Goal: Task Accomplishment & Management: Complete application form

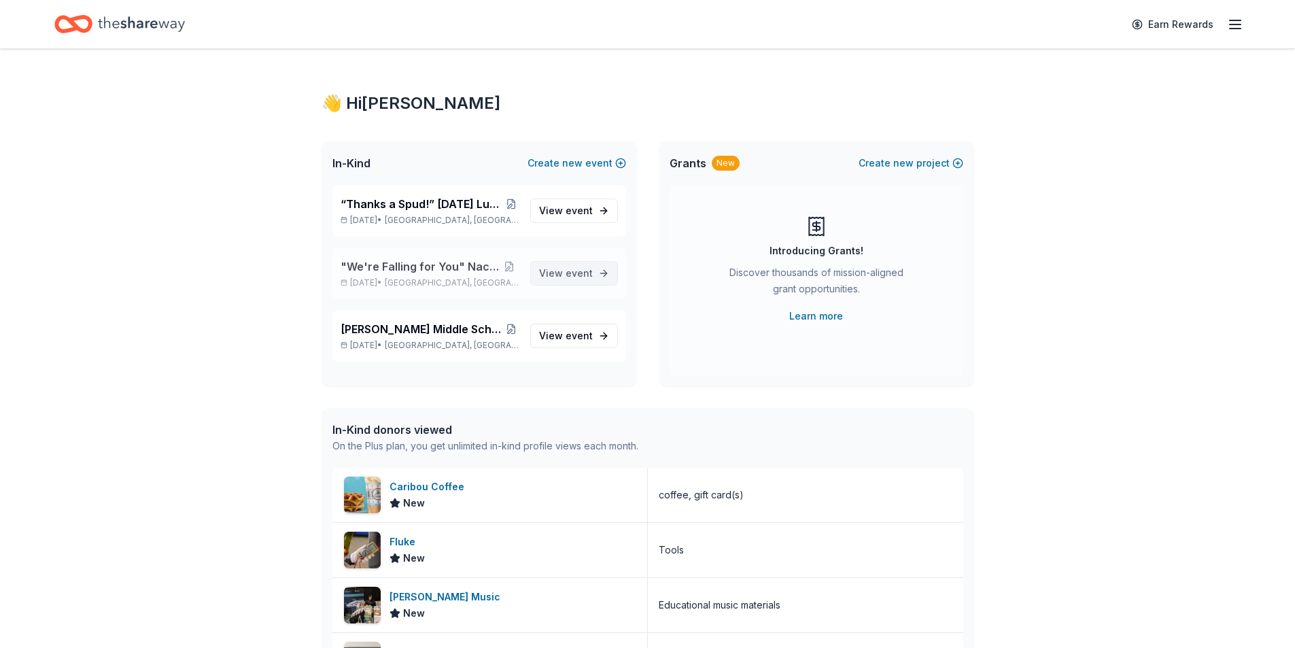
click at [565, 268] on span "View event" at bounding box center [566, 273] width 54 height 16
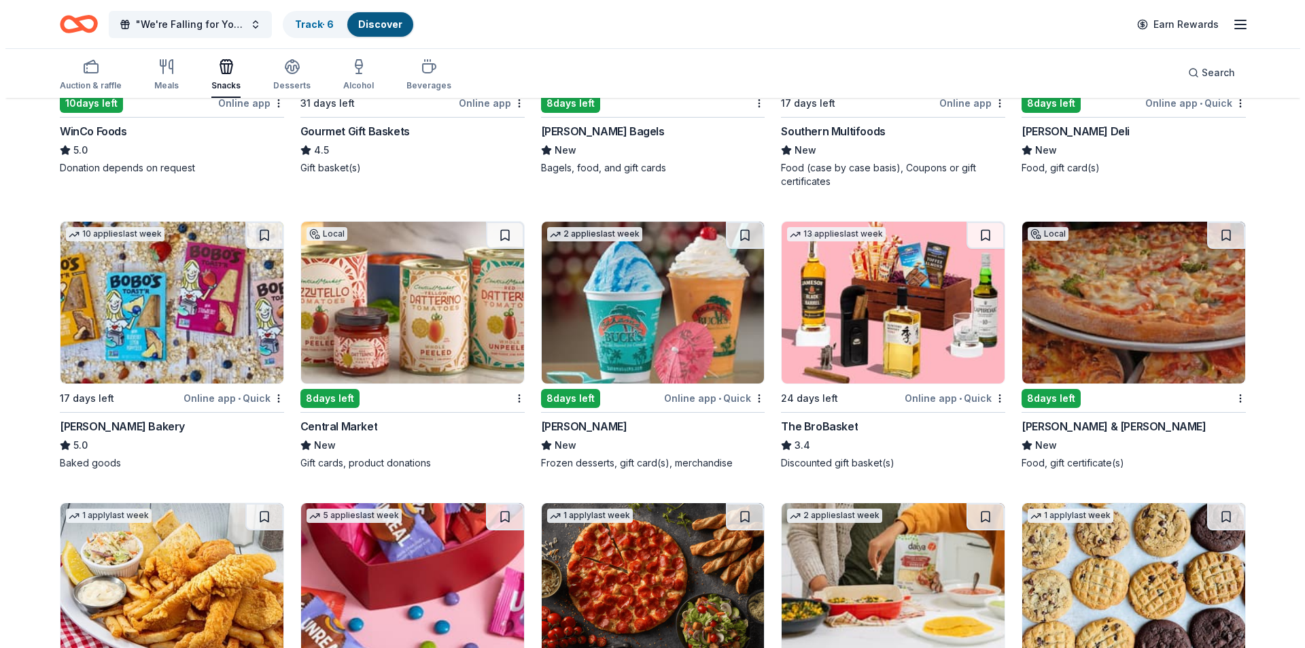
scroll to position [612, 0]
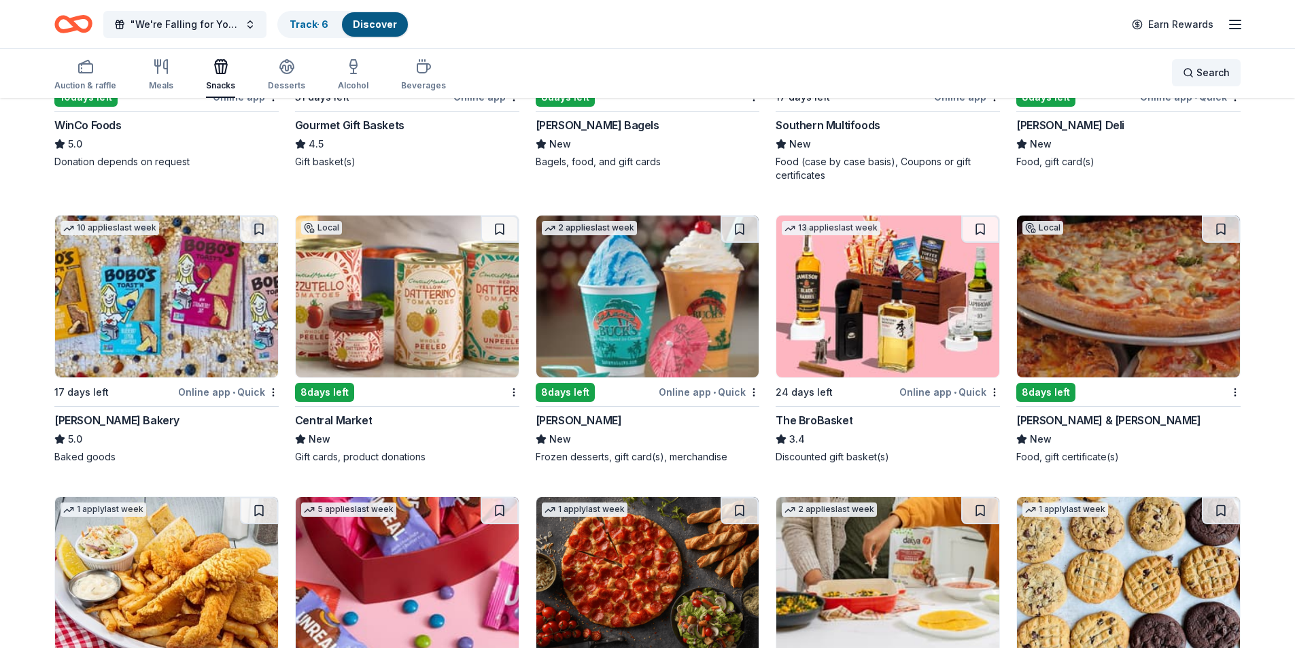
click at [1203, 71] on span "Search" at bounding box center [1212, 73] width 33 height 16
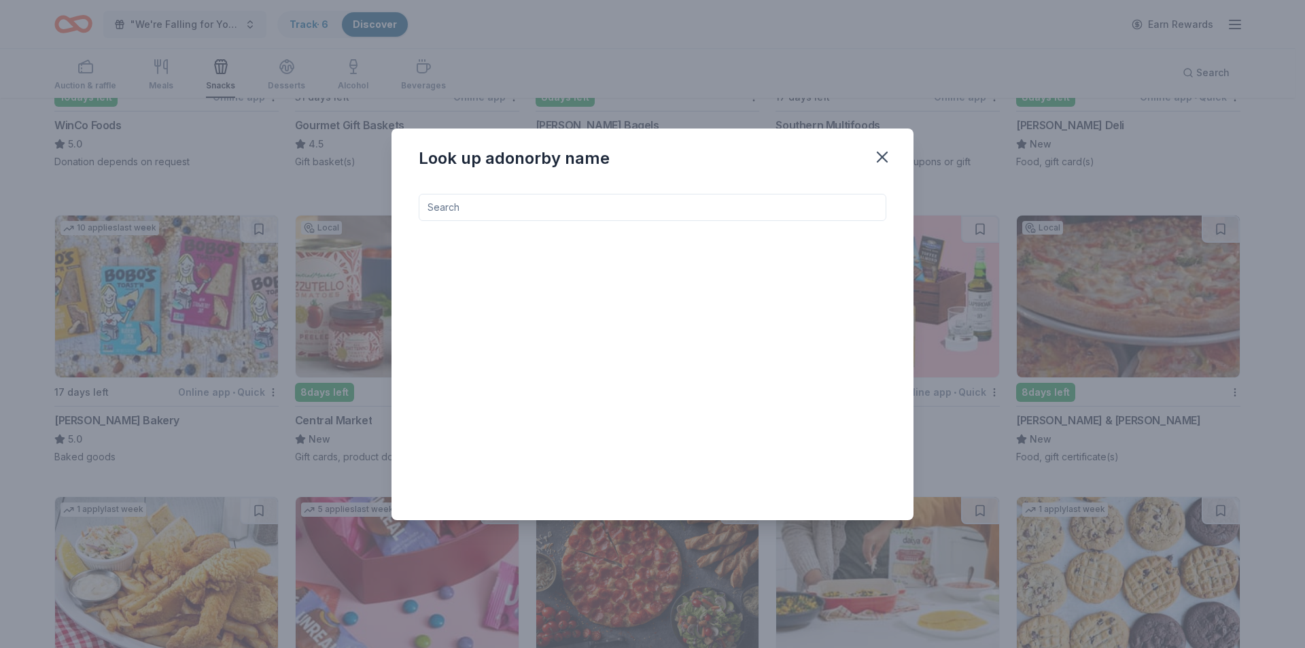
click at [461, 204] on input at bounding box center [653, 207] width 468 height 27
type input "puttshack"
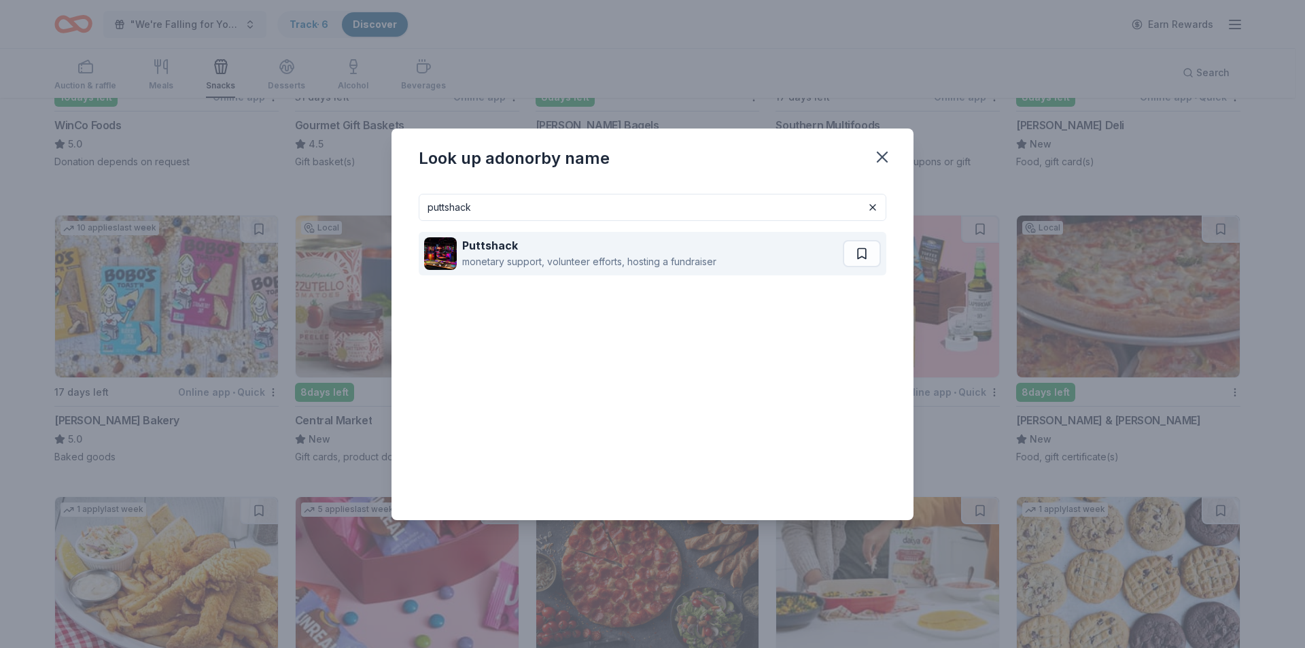
click at [468, 244] on strong "Puttshack" at bounding box center [490, 246] width 56 height 14
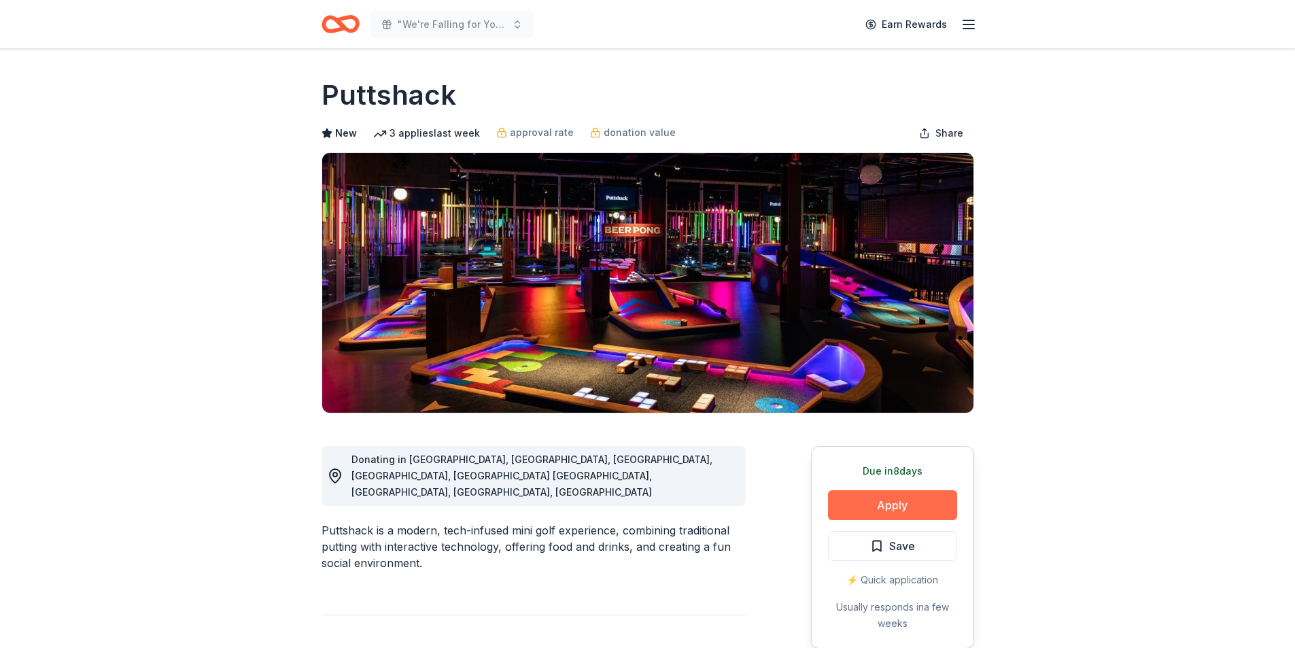
click at [893, 506] on button "Apply" at bounding box center [892, 505] width 129 height 30
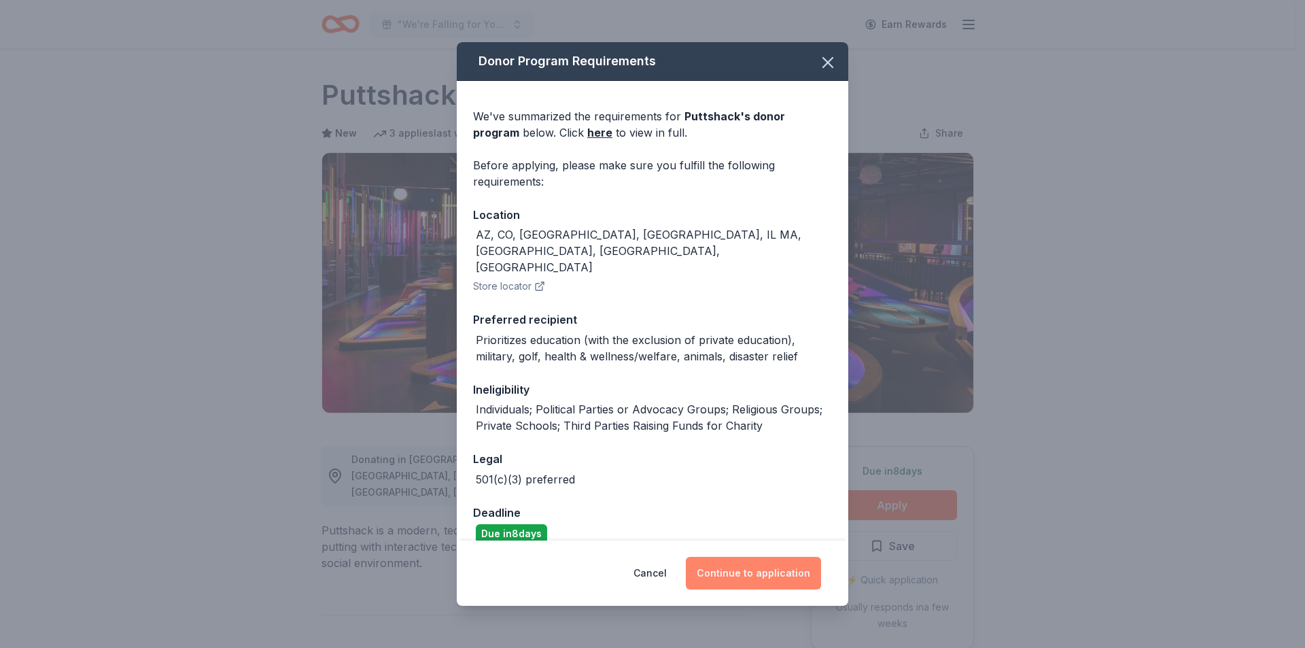
click at [725, 570] on button "Continue to application" at bounding box center [753, 573] width 135 height 33
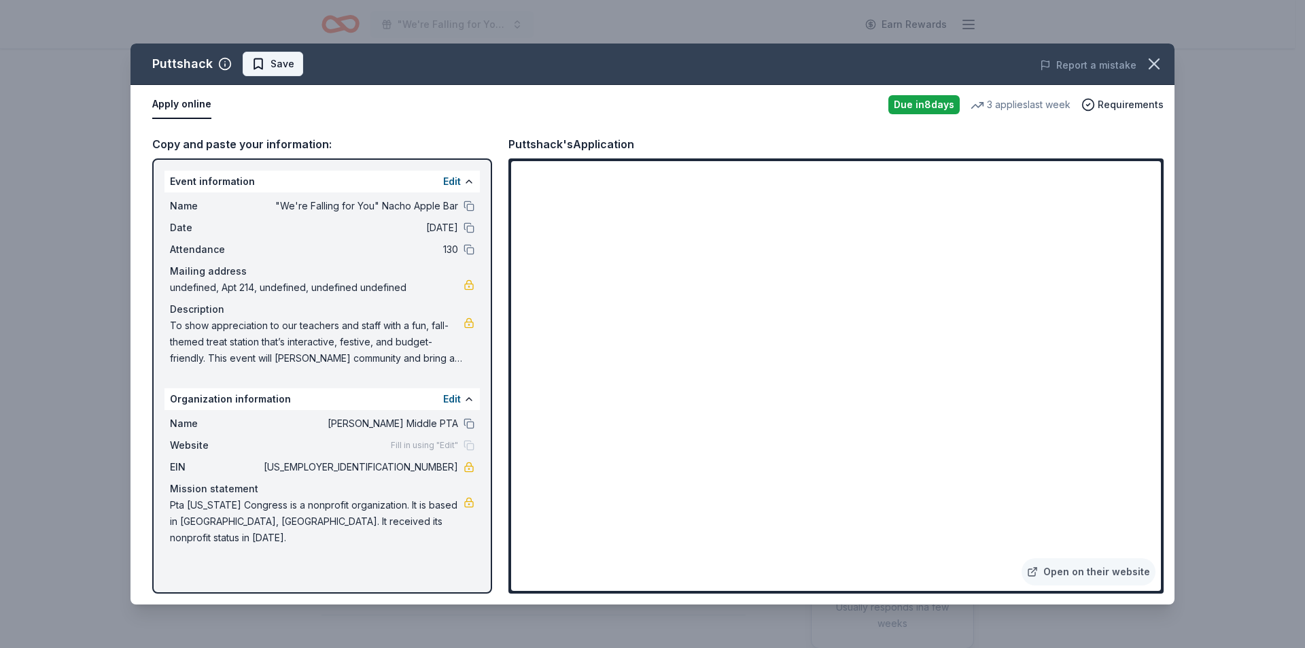
click at [260, 58] on span "Save" at bounding box center [273, 64] width 43 height 16
click at [280, 64] on html ""We're Falling for You" Nacho Apple Bar Earn Rewards Due in 8 days Share Puttsh…" at bounding box center [652, 324] width 1305 height 648
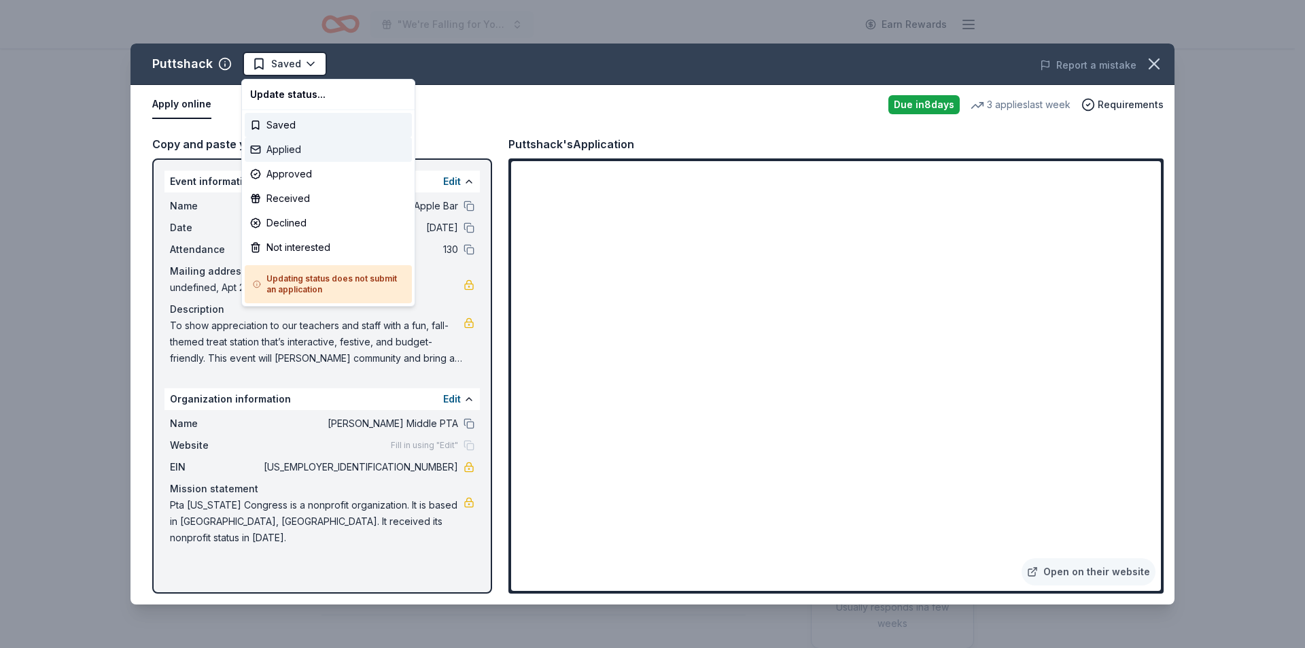
click at [284, 145] on div "Applied" at bounding box center [328, 149] width 167 height 24
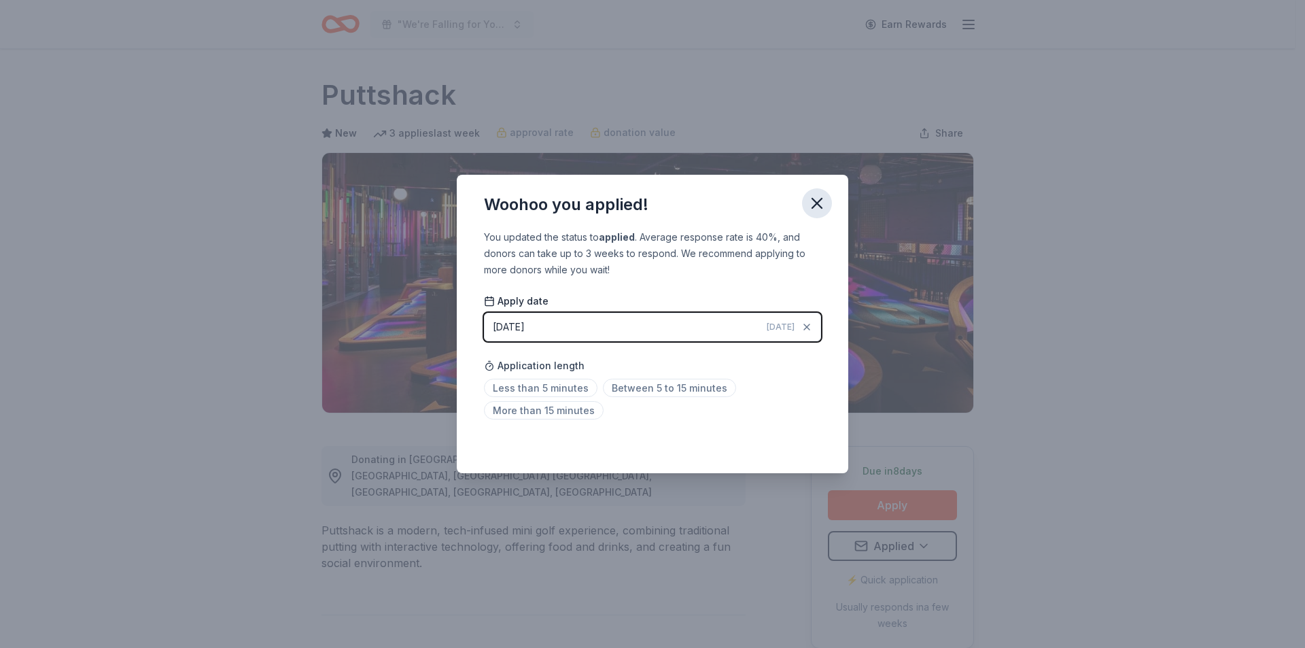
click at [814, 199] on icon "button" at bounding box center [817, 203] width 10 height 10
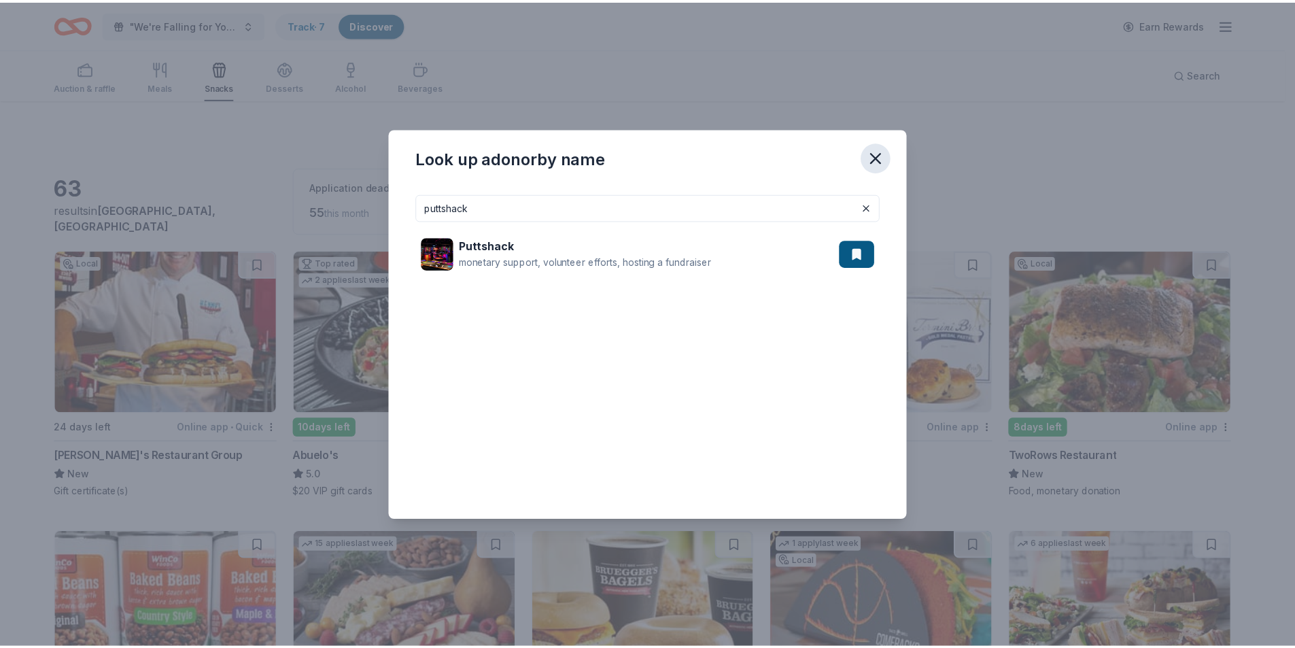
scroll to position [612, 0]
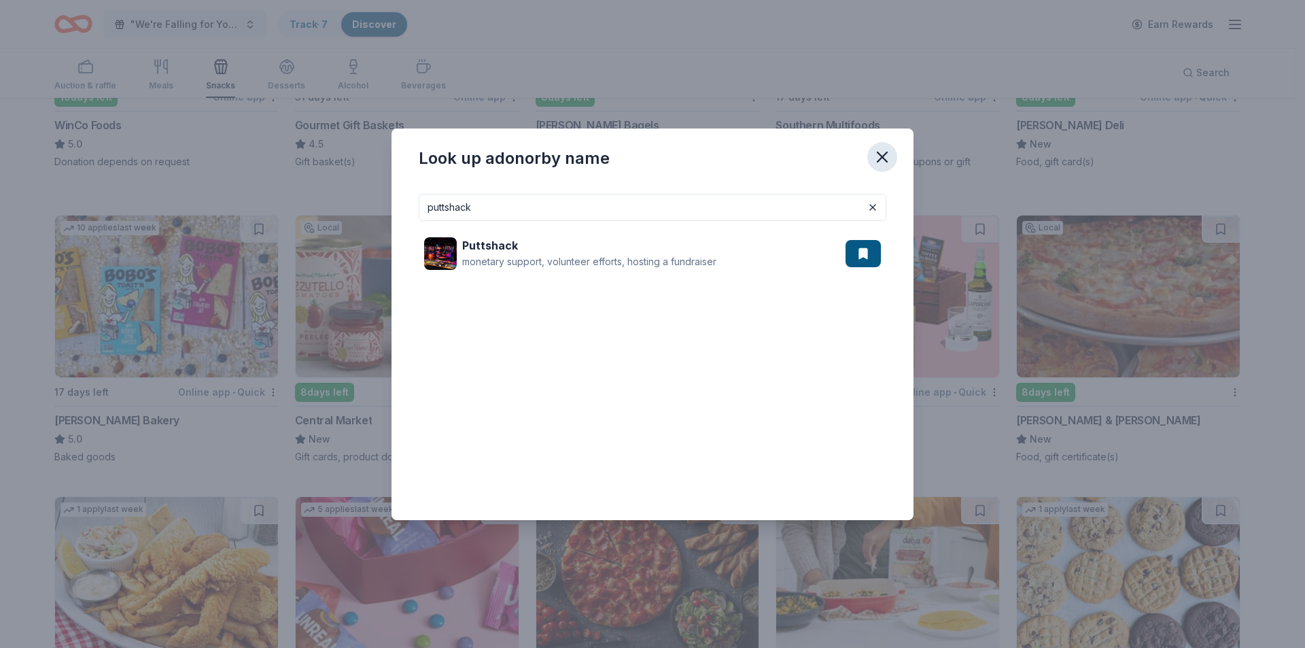
click at [878, 158] on icon "button" at bounding box center [882, 157] width 19 height 19
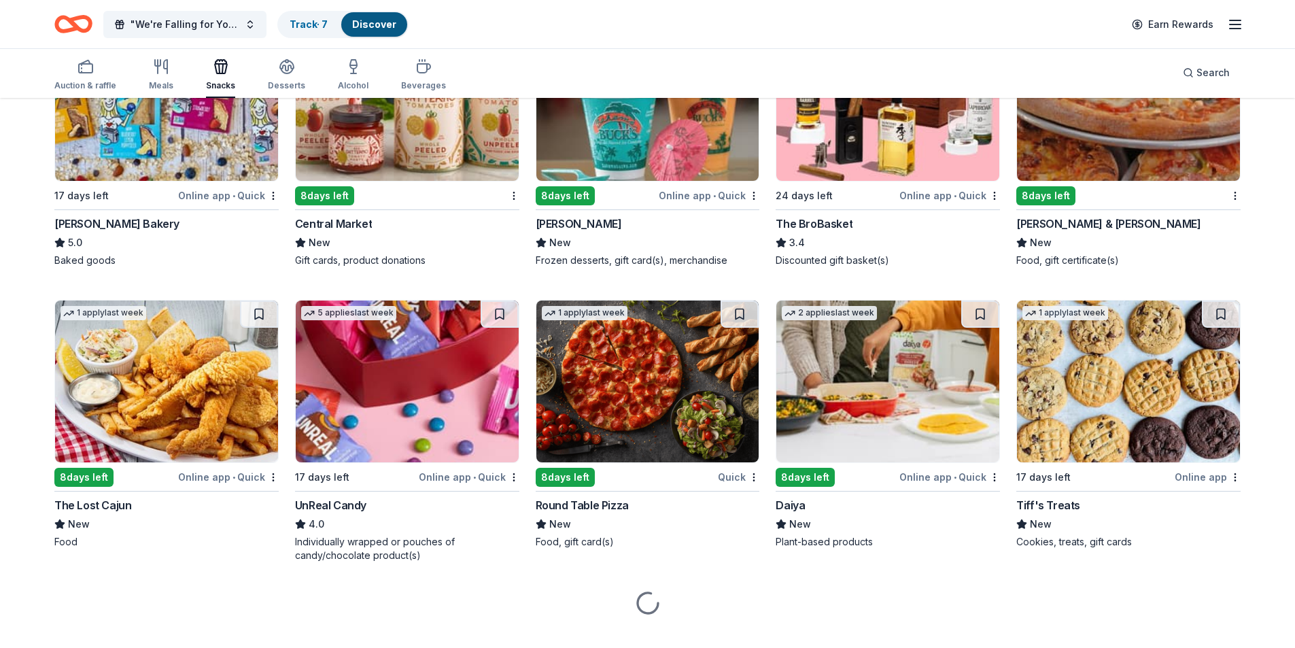
scroll to position [831, 0]
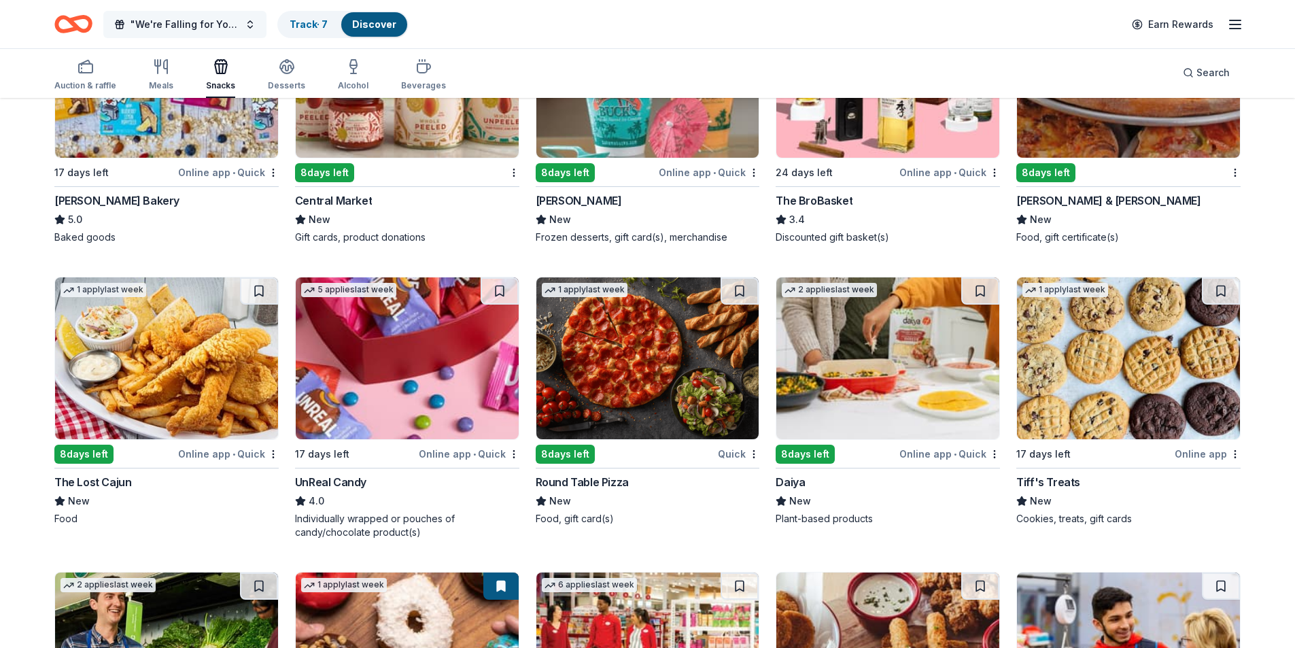
click at [241, 33] on button ""We're Falling for You" Nacho Apple Bar" at bounding box center [184, 24] width 163 height 27
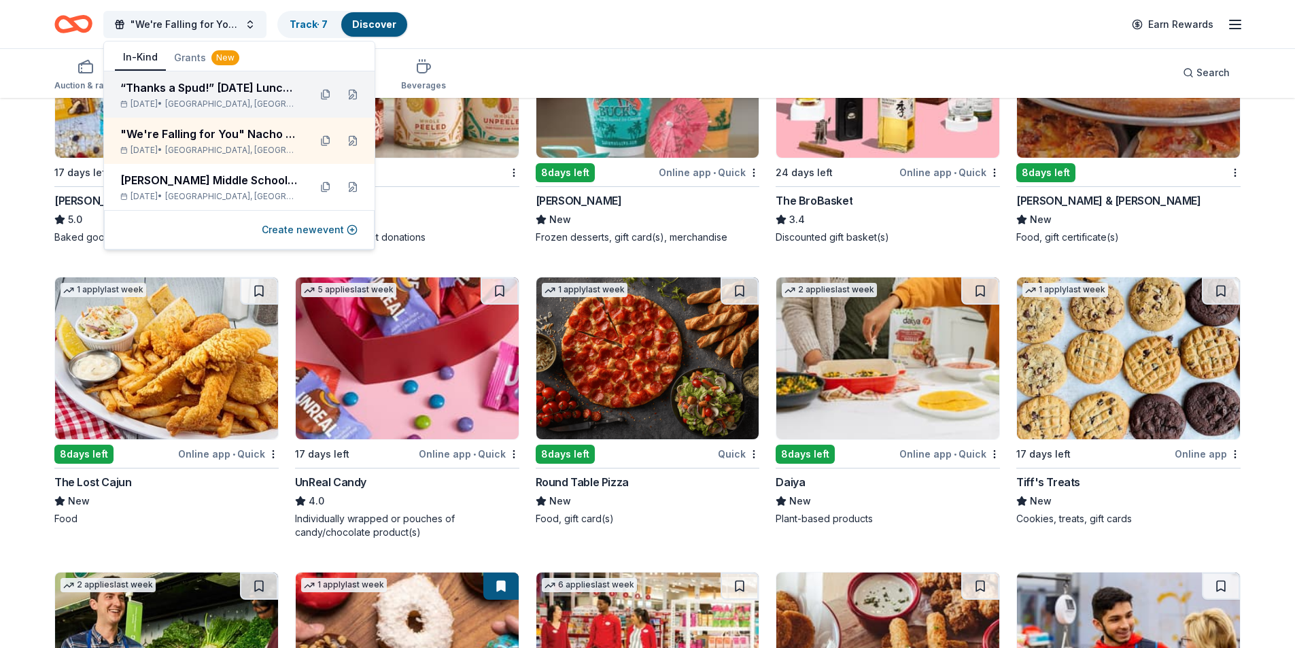
click at [197, 100] on span "[GEOGRAPHIC_DATA], [GEOGRAPHIC_DATA]" at bounding box center [231, 104] width 133 height 11
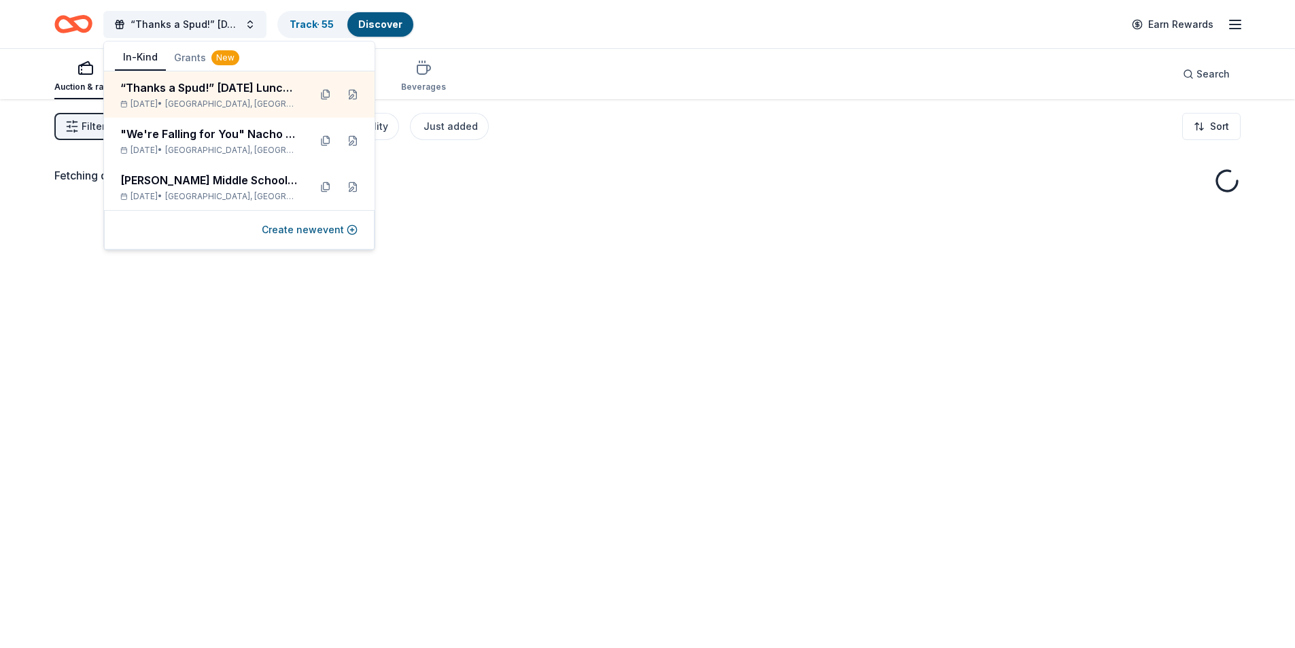
click at [508, 83] on div "Auction & raffle Meals Snacks Desserts Alcohol Beverages Search" at bounding box center [647, 74] width 1186 height 50
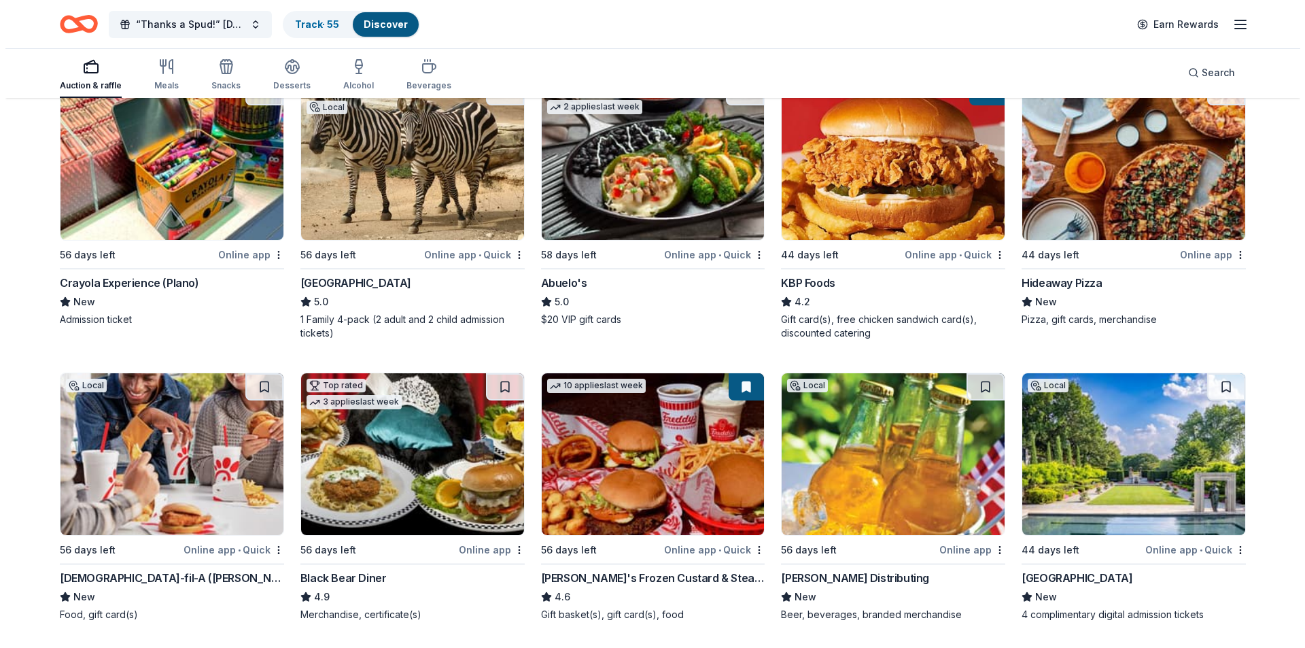
scroll to position [1062, 0]
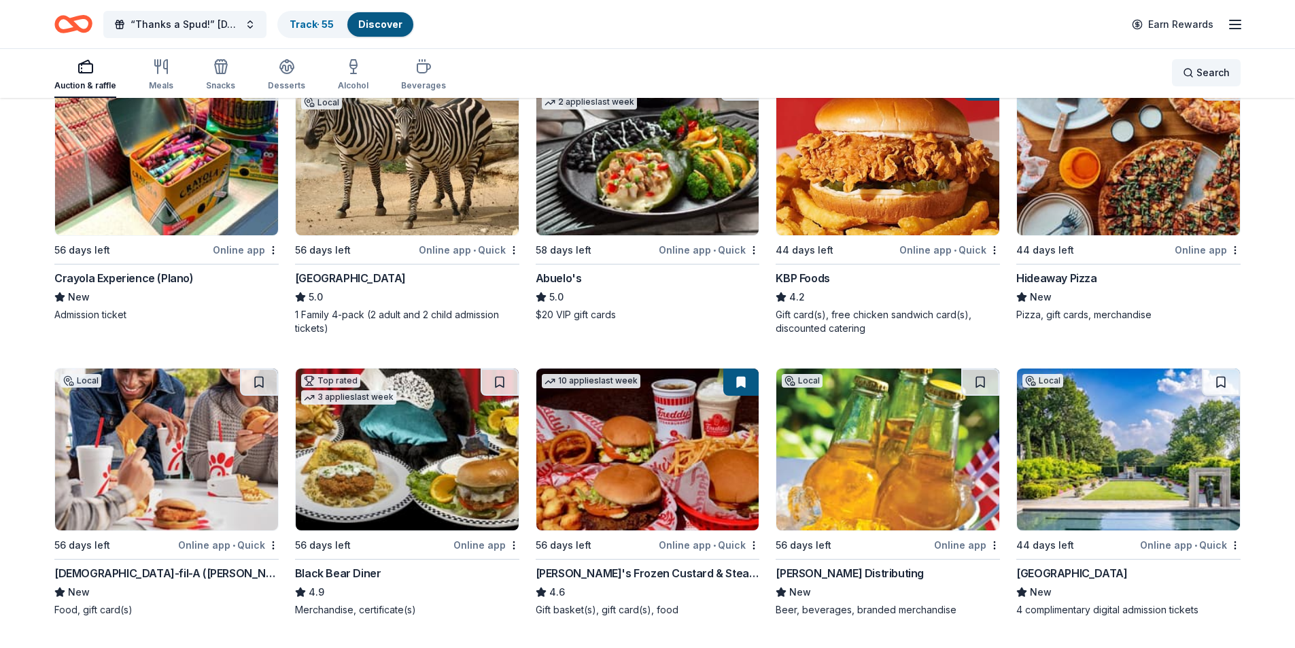
click at [1200, 69] on span "Search" at bounding box center [1212, 73] width 33 height 16
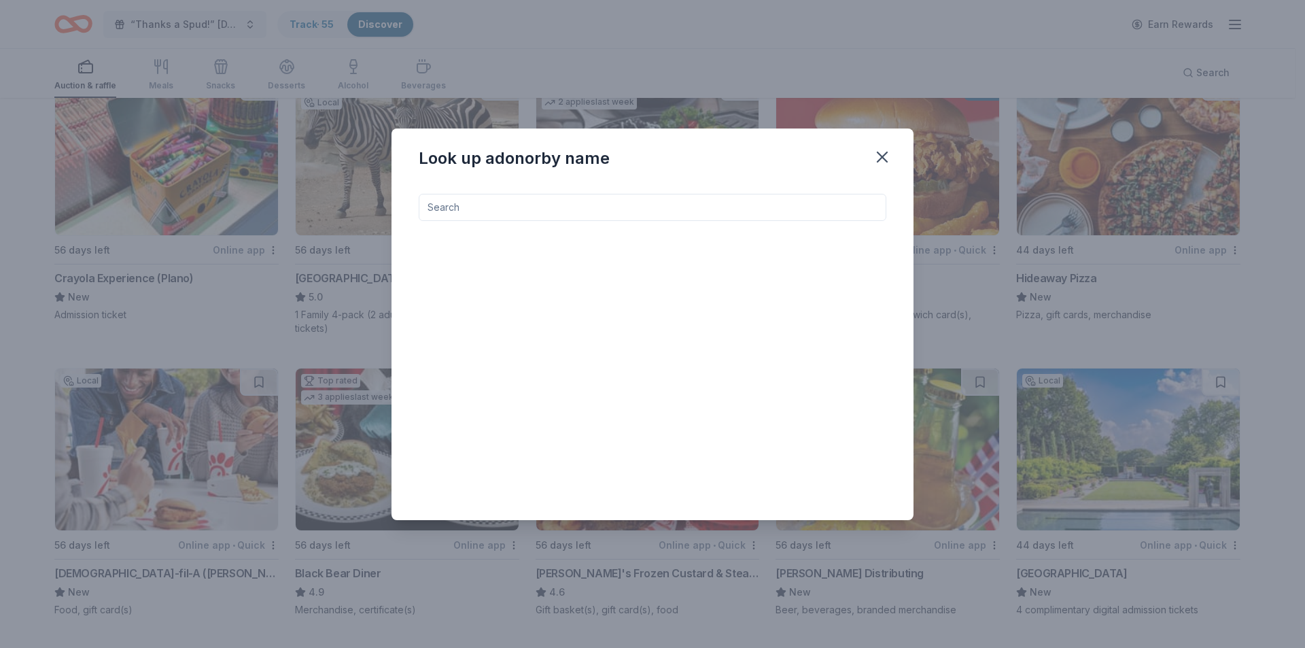
click at [617, 211] on input at bounding box center [653, 207] width 468 height 27
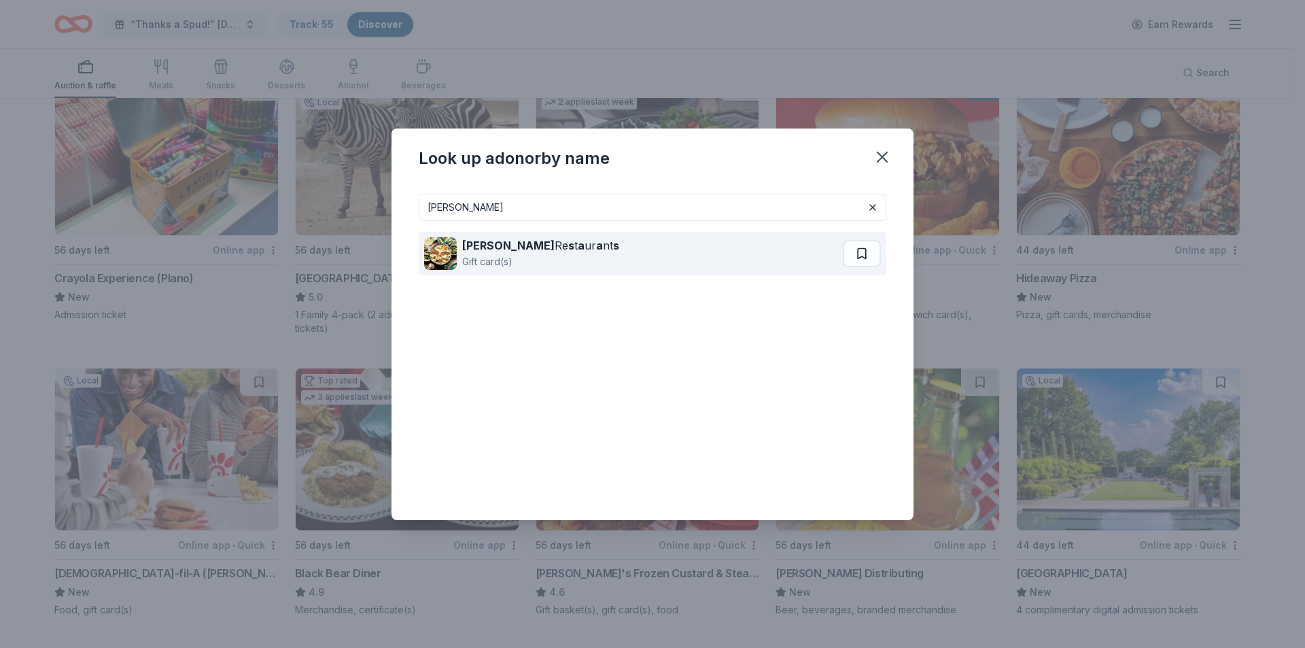
type input "pappas"
click at [540, 254] on div "Gift card(s)" at bounding box center [540, 262] width 157 height 16
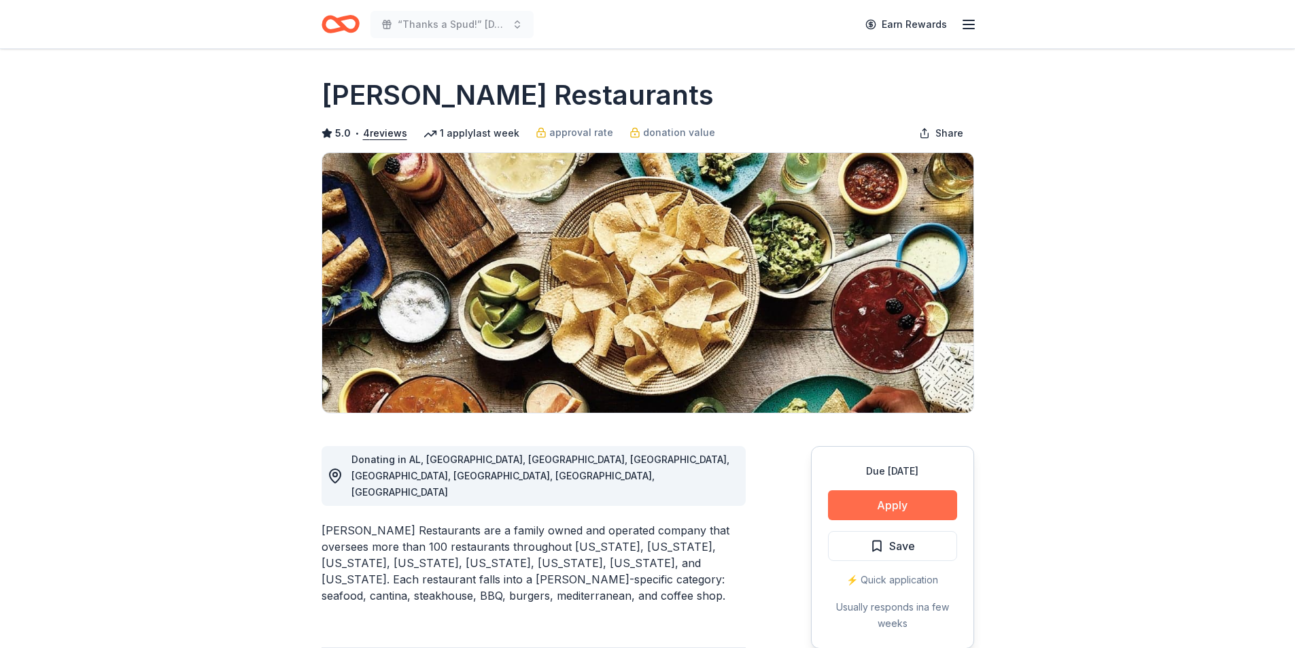
click at [862, 504] on button "Apply" at bounding box center [892, 505] width 129 height 30
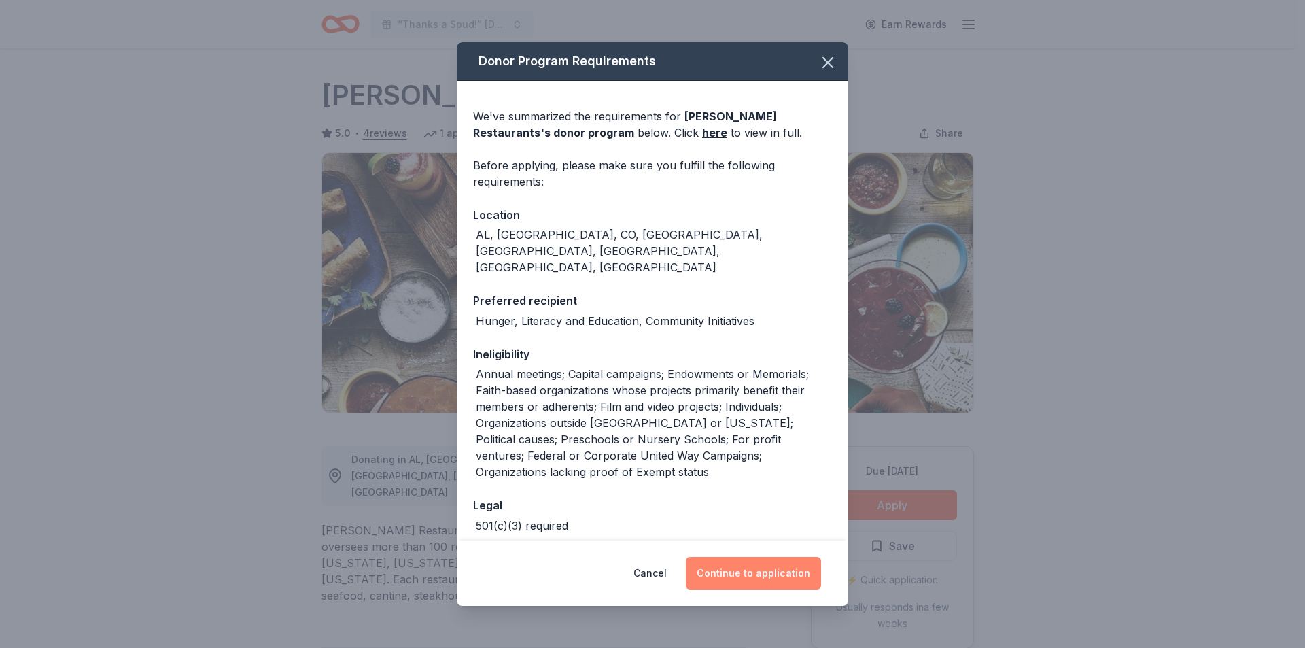
click at [797, 563] on button "Continue to application" at bounding box center [753, 573] width 135 height 33
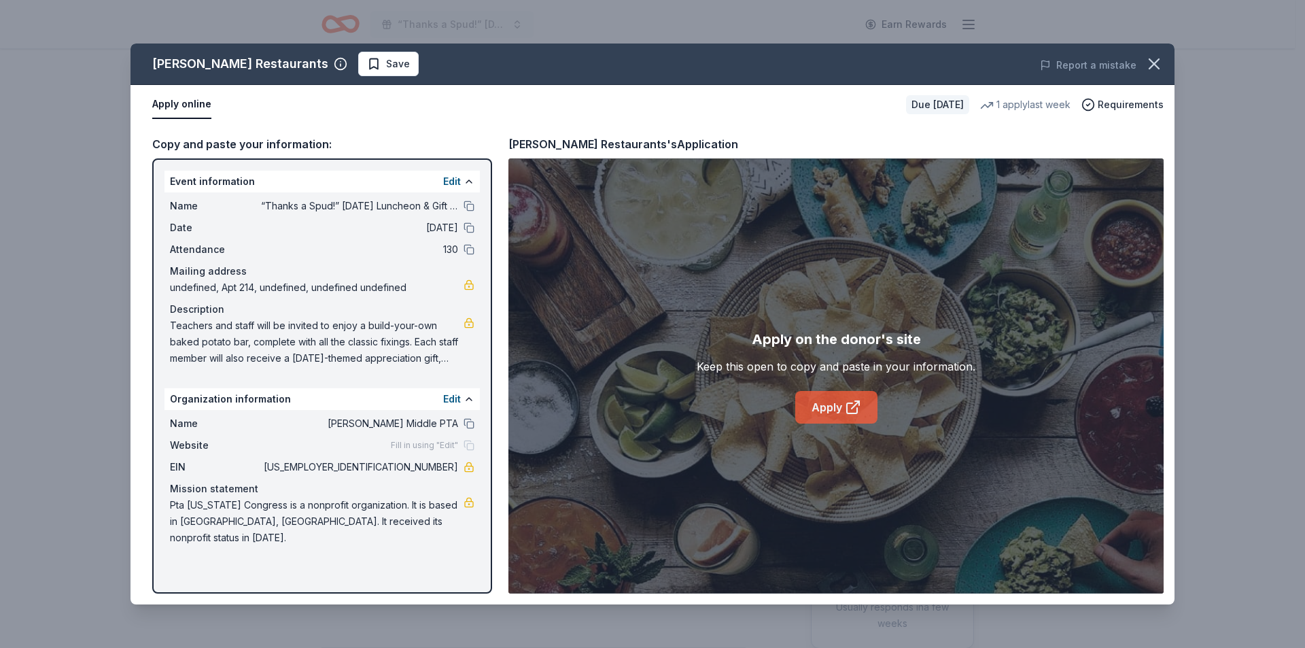
click at [829, 399] on link "Apply" at bounding box center [836, 407] width 82 height 33
